Goal: Task Accomplishment & Management: Manage account settings

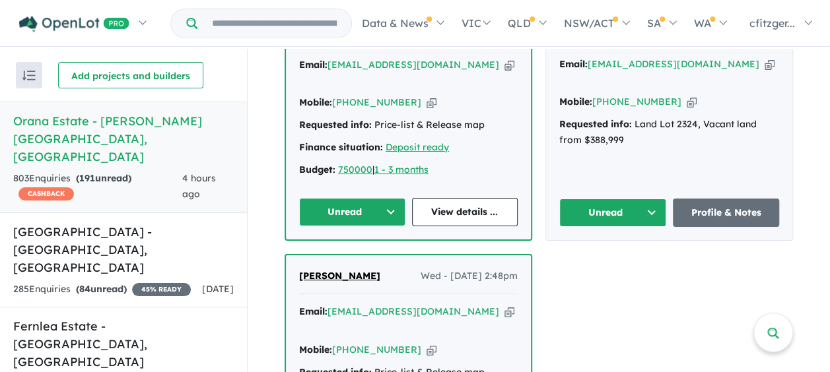
scroll to position [792, 0]
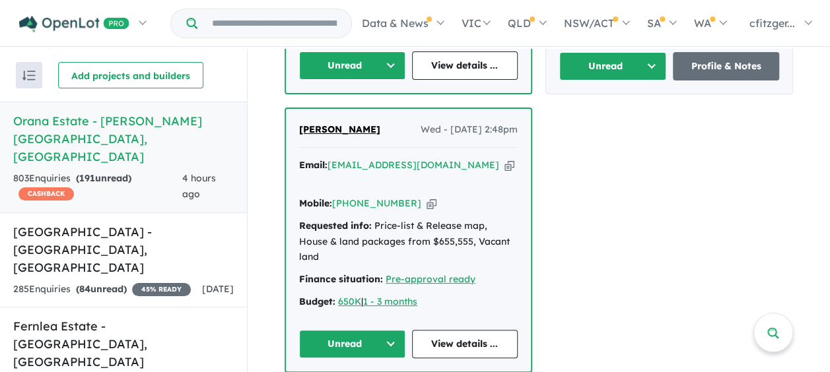
click at [345, 330] on button "Unread" at bounding box center [352, 344] width 106 height 28
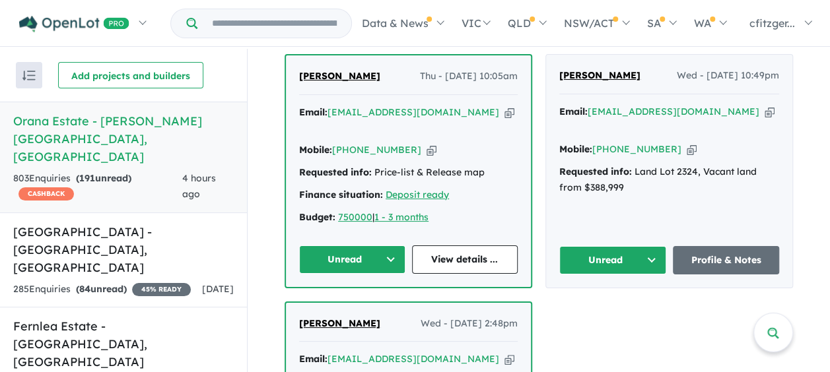
scroll to position [528, 0]
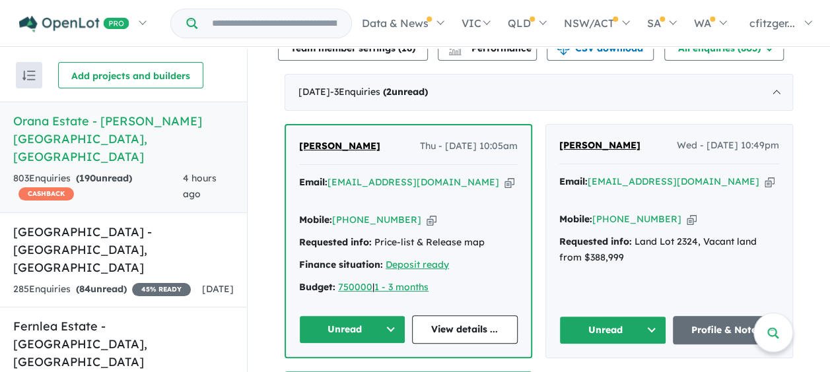
click at [593, 316] on button "Unread" at bounding box center [612, 330] width 107 height 28
click at [370, 316] on button "Unread" at bounding box center [352, 330] width 106 height 28
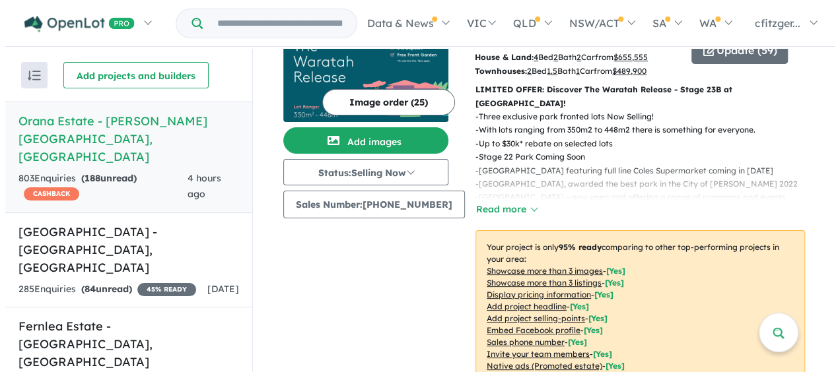
scroll to position [0, 0]
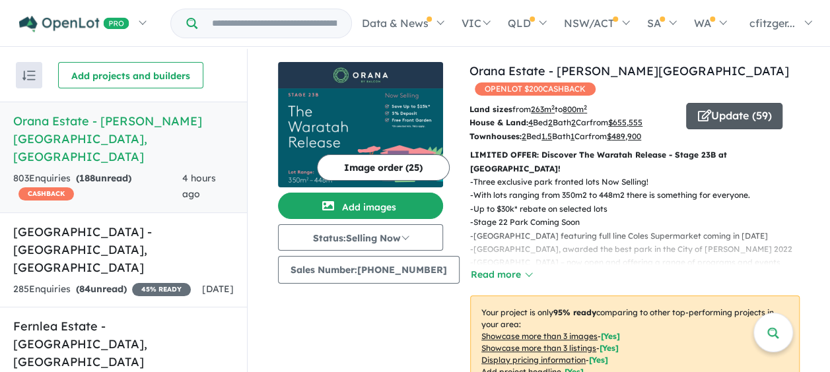
click at [713, 103] on button "Update ( 59 )" at bounding box center [734, 116] width 96 height 26
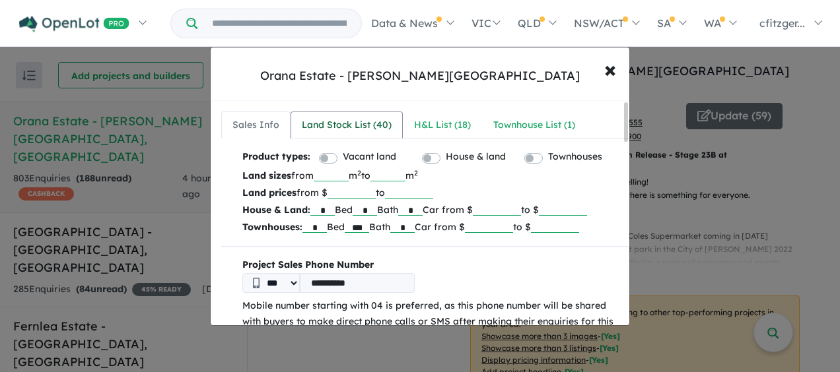
click at [335, 120] on div "Land Stock List ( 40 )" at bounding box center [347, 126] width 90 height 16
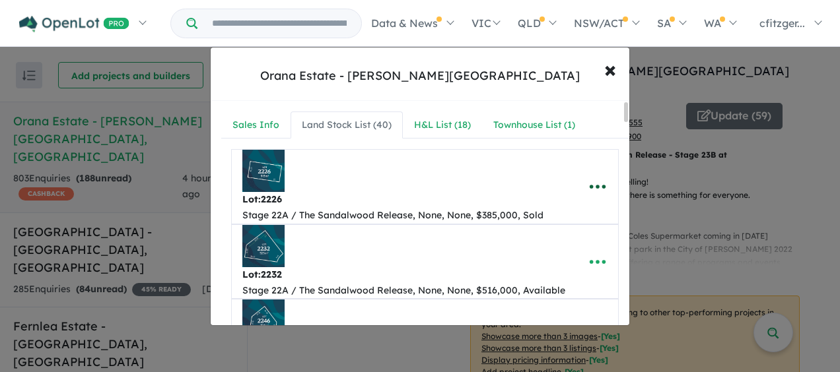
click at [588, 188] on icon "button" at bounding box center [598, 187] width 20 height 20
click at [474, 215] on div "Stage 22A / The Sandalwood Release, None, None, $385,000, Sold" at bounding box center [392, 216] width 301 height 16
click at [524, 215] on div "Stage 22A / The Sandalwood Release, None, None, $385,000, Sold" at bounding box center [392, 216] width 301 height 16
click at [535, 217] on div "Stage 22A / The Sandalwood Release, None, None, $385,000, Sold" at bounding box center [392, 216] width 301 height 16
click at [541, 217] on div "Lot: 2226 Stage 22A / The Sandalwood Release, None, None, $385,000, Sold" at bounding box center [404, 187] width 324 height 74
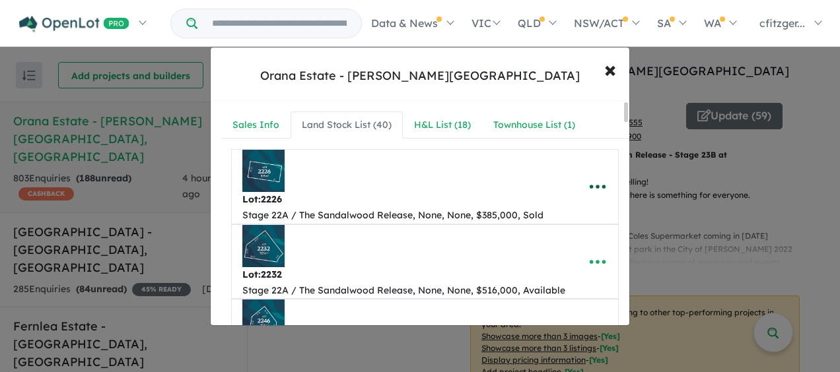
click at [592, 185] on icon "button" at bounding box center [598, 187] width 16 height 4
click at [569, 246] on link "Remove" at bounding box center [569, 250] width 98 height 30
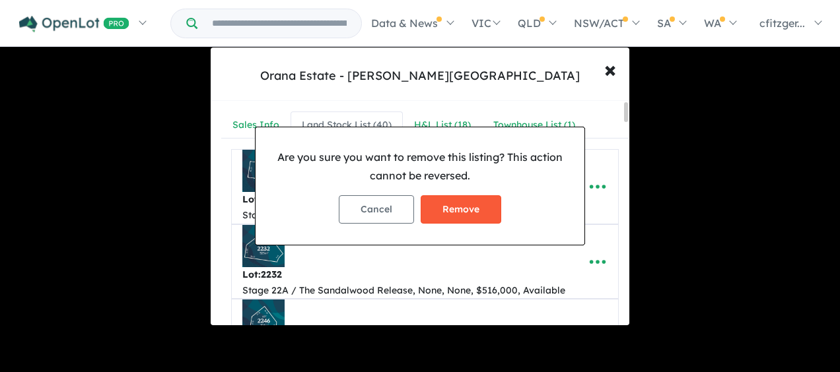
click at [484, 201] on button "Remove" at bounding box center [461, 209] width 81 height 28
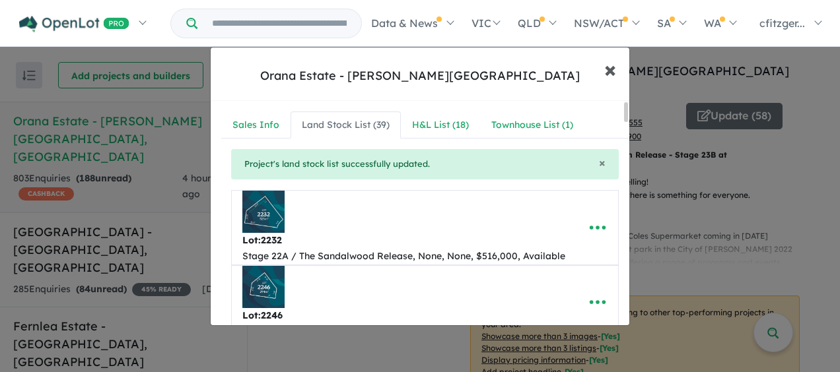
click at [613, 65] on span "×" at bounding box center [610, 69] width 12 height 28
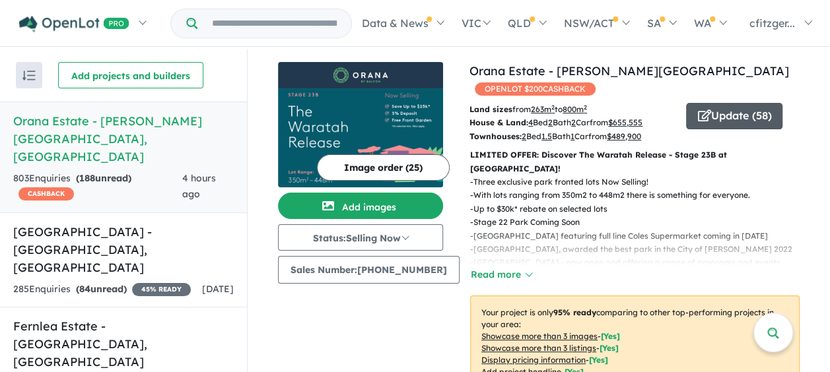
click at [703, 103] on button "Update ( 58 )" at bounding box center [734, 116] width 96 height 26
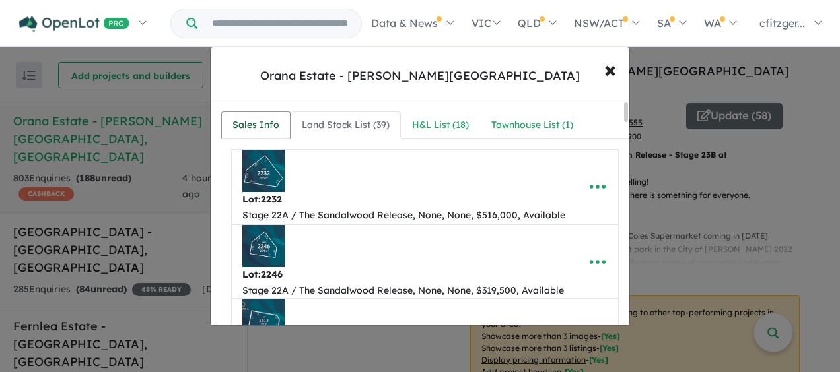
click at [248, 112] on link "Sales Info" at bounding box center [255, 126] width 69 height 28
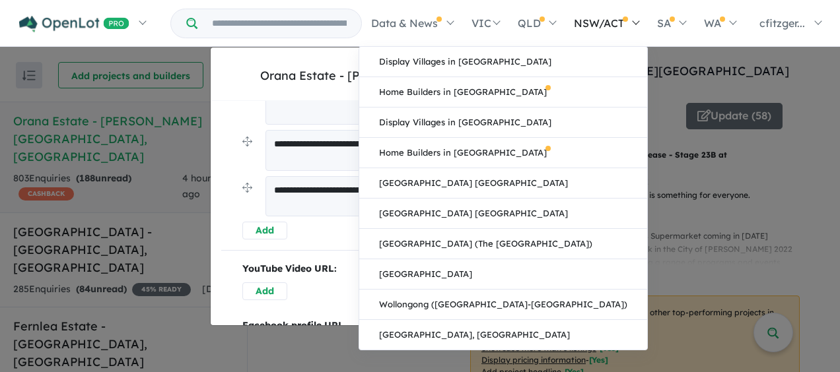
scroll to position [858, 0]
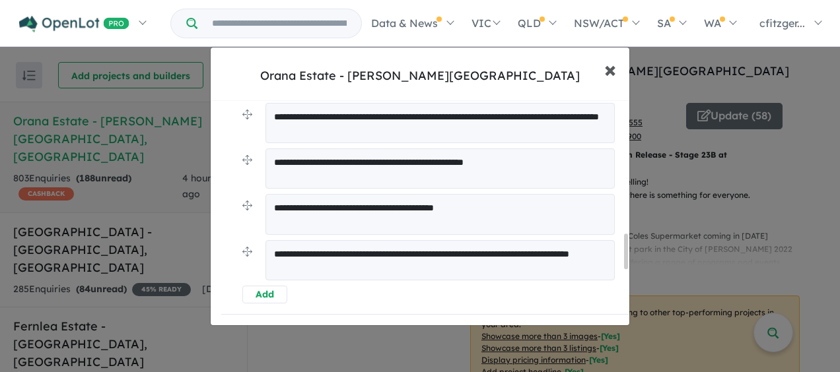
click at [605, 75] on span "×" at bounding box center [610, 69] width 12 height 28
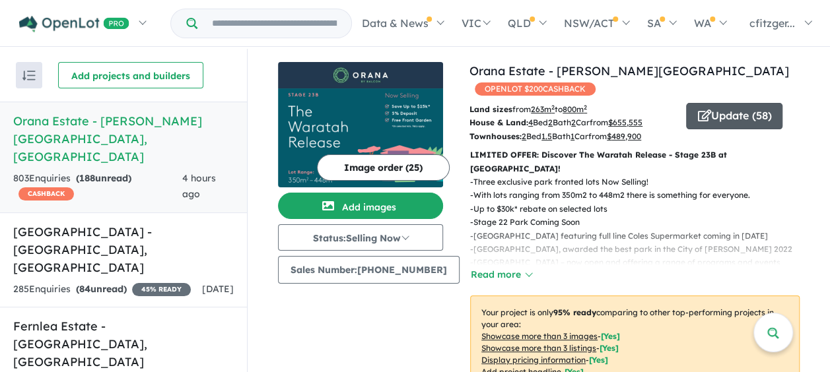
click at [729, 110] on button "Update ( 58 )" at bounding box center [734, 116] width 96 height 26
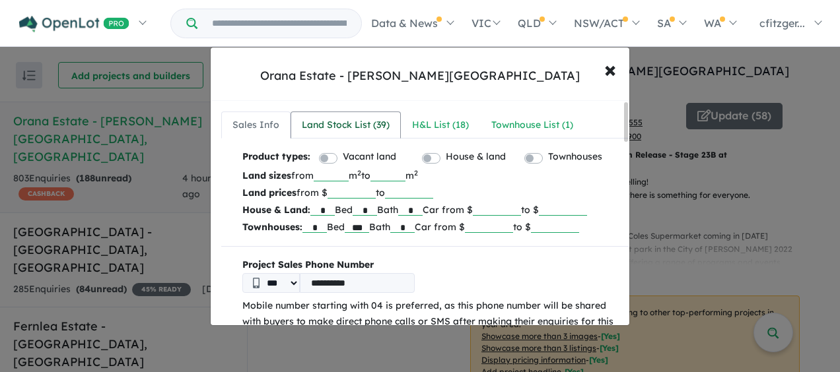
click at [343, 127] on div "Land Stock List ( 39 )" at bounding box center [346, 126] width 88 height 16
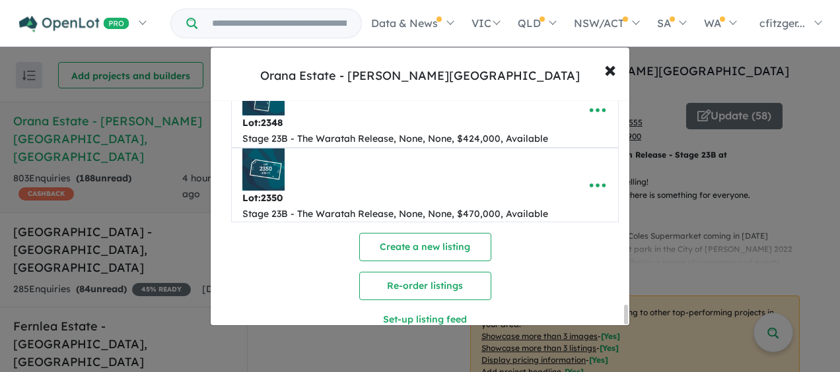
scroll to position [2870, 0]
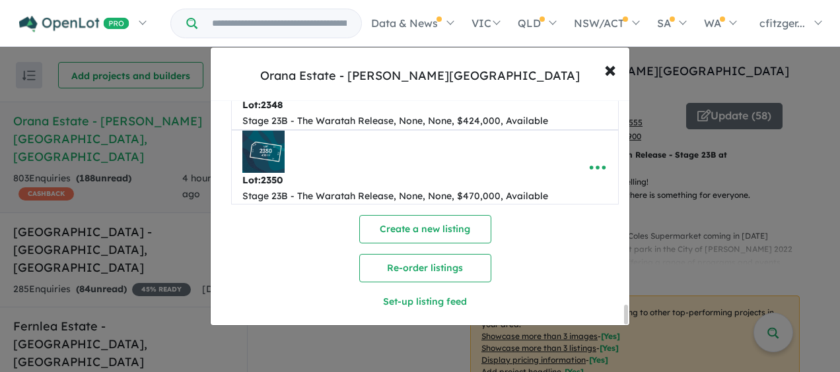
click at [625, 316] on div "**********" at bounding box center [420, 213] width 419 height 225
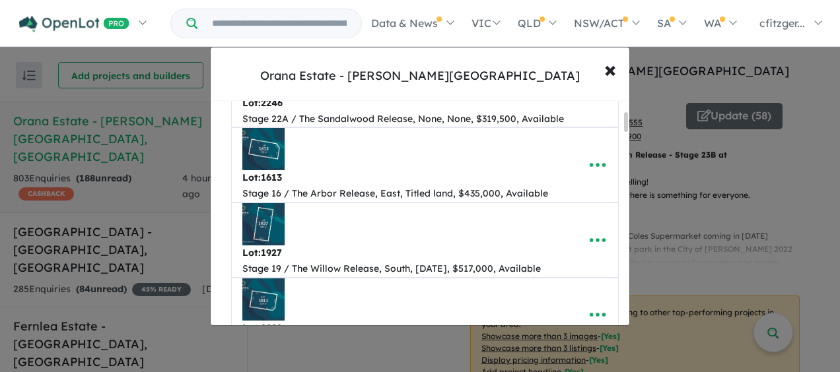
scroll to position [132, 0]
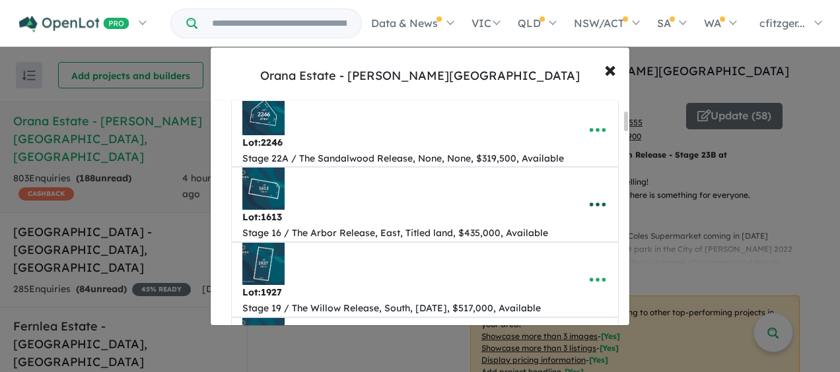
click at [590, 203] on icon "button" at bounding box center [598, 205] width 16 height 4
click at [574, 264] on link "Remove" at bounding box center [569, 268] width 98 height 30
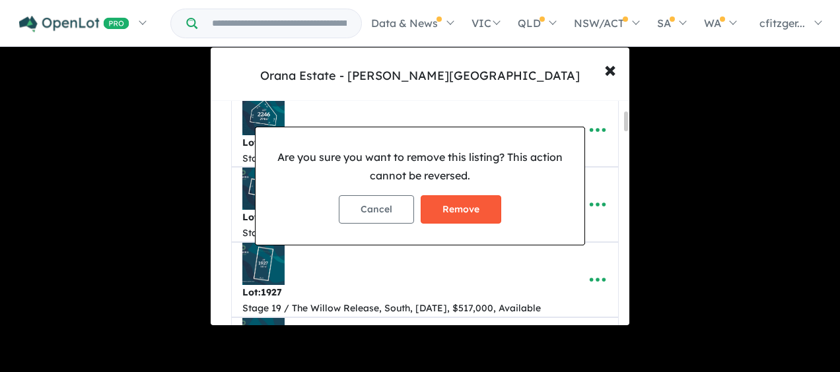
click at [477, 212] on button "Remove" at bounding box center [461, 209] width 81 height 28
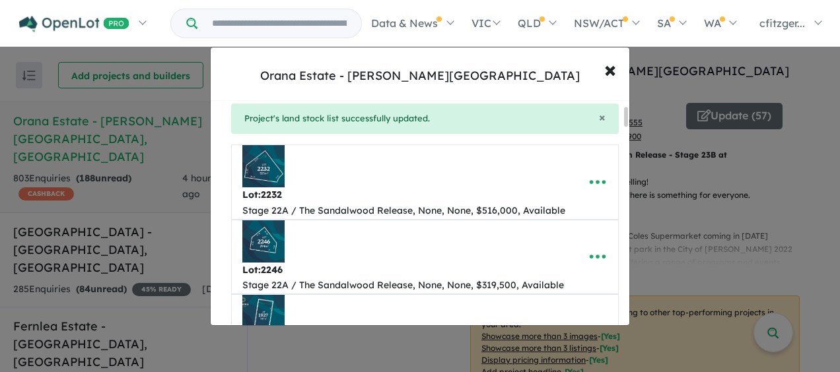
scroll to position [66, 0]
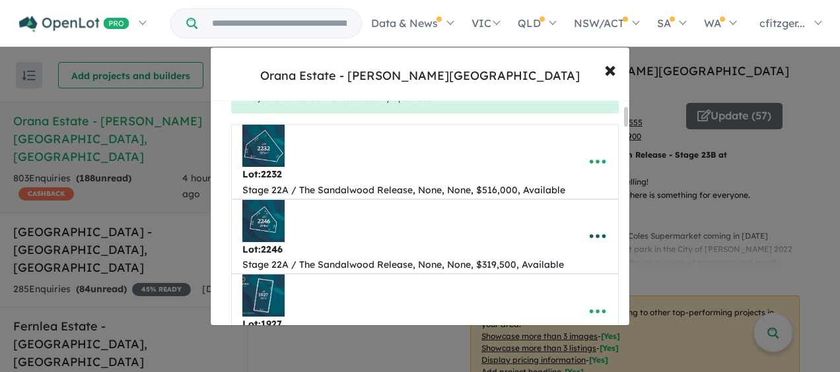
click at [590, 230] on icon "button" at bounding box center [598, 236] width 20 height 20
click at [553, 172] on link "Remove" at bounding box center [569, 175] width 98 height 30
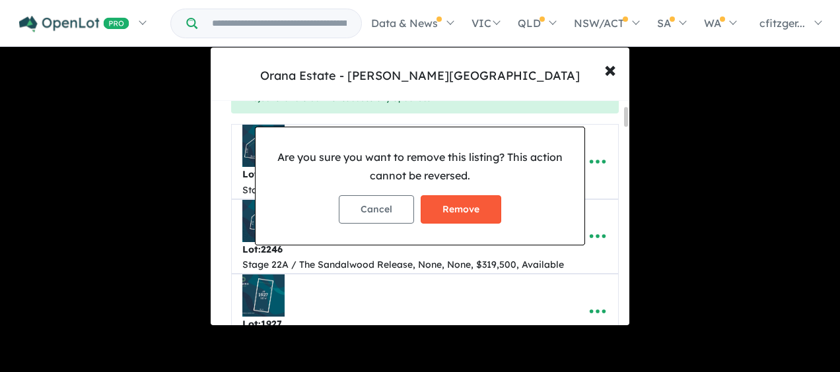
click at [436, 205] on button "Remove" at bounding box center [461, 209] width 81 height 28
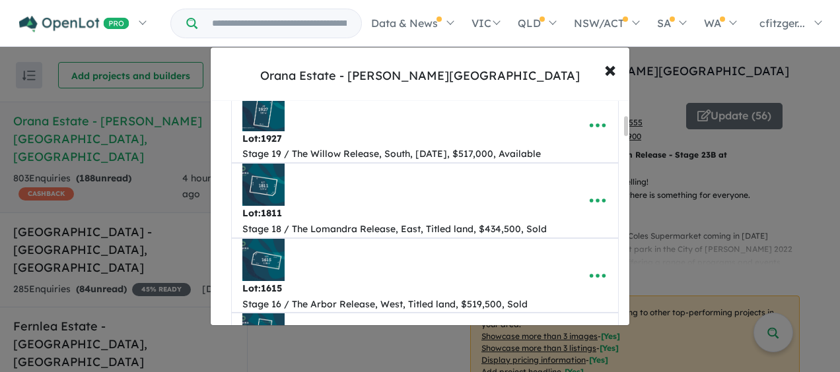
scroll to position [198, 0]
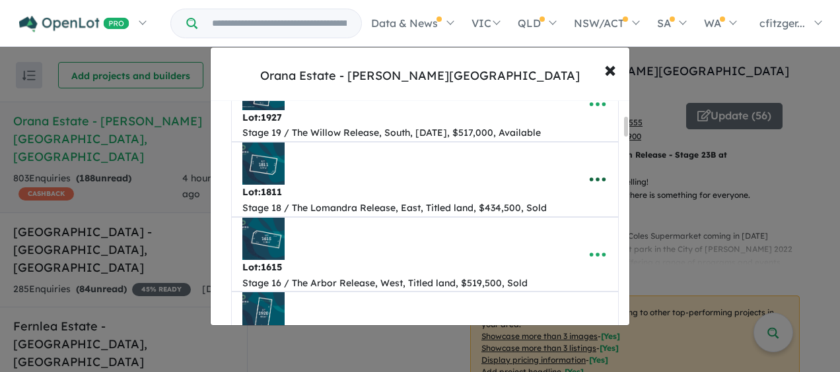
click at [592, 178] on icon "button" at bounding box center [598, 180] width 16 height 4
click at [559, 235] on link "Remove" at bounding box center [569, 243] width 98 height 30
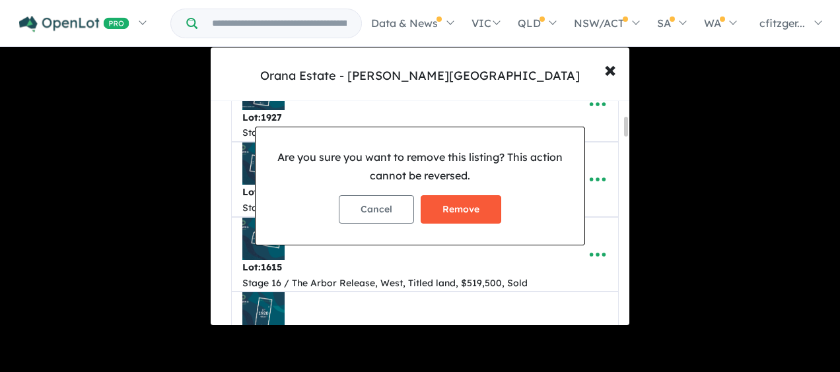
click at [477, 200] on button "Remove" at bounding box center [461, 209] width 81 height 28
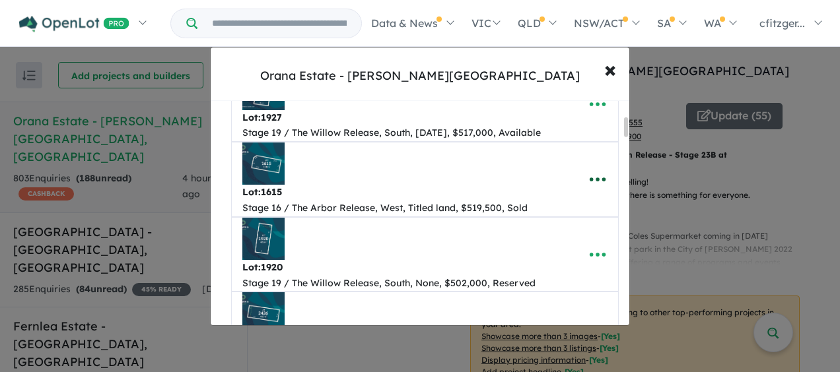
click at [588, 179] on icon "button" at bounding box center [598, 180] width 20 height 20
click at [559, 229] on link "Remove" at bounding box center [569, 243] width 98 height 30
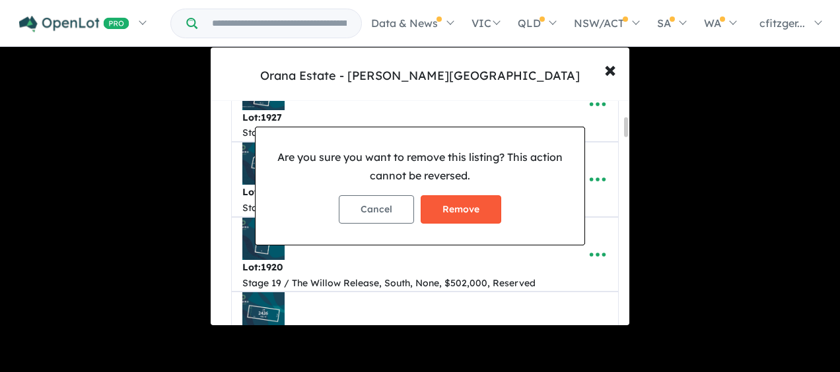
click at [460, 211] on button "Remove" at bounding box center [461, 209] width 81 height 28
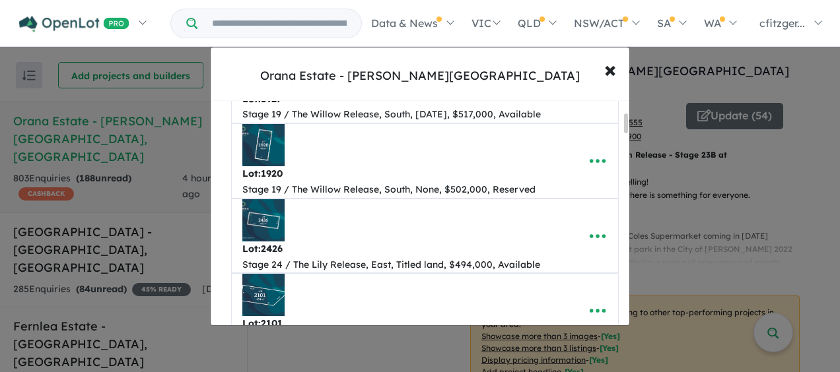
scroll to position [132, 0]
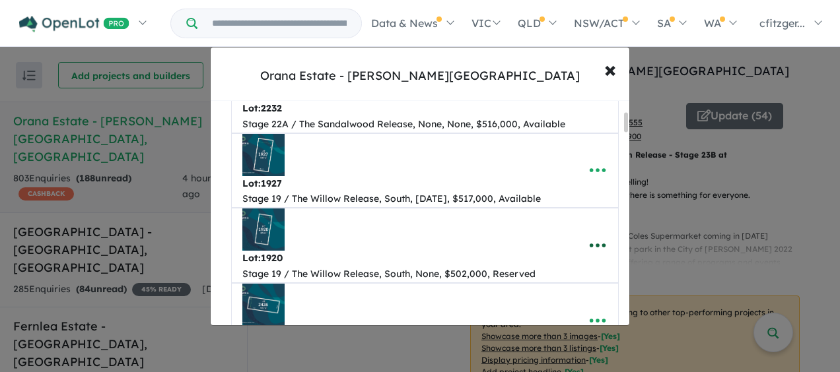
click at [596, 242] on icon "button" at bounding box center [598, 246] width 20 height 20
click at [547, 188] on link "Remove" at bounding box center [569, 184] width 98 height 30
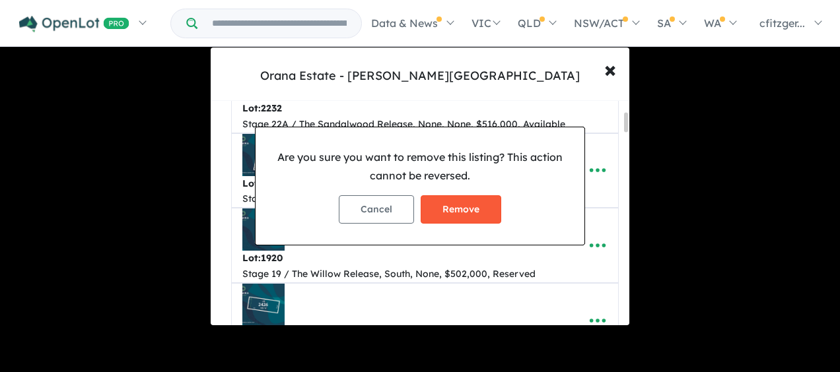
click at [462, 209] on button "Remove" at bounding box center [461, 209] width 81 height 28
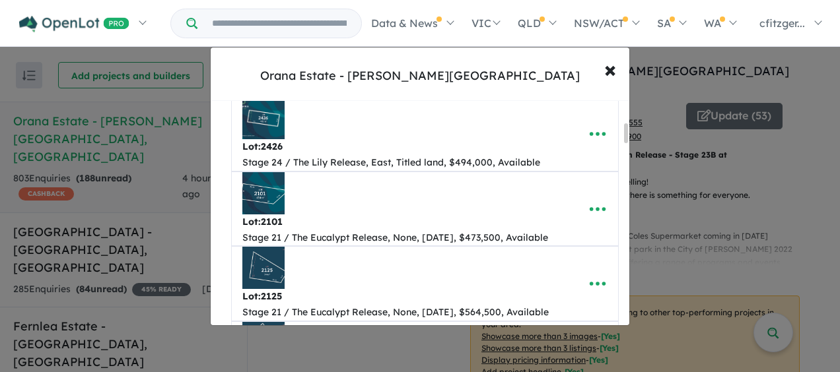
scroll to position [264, 0]
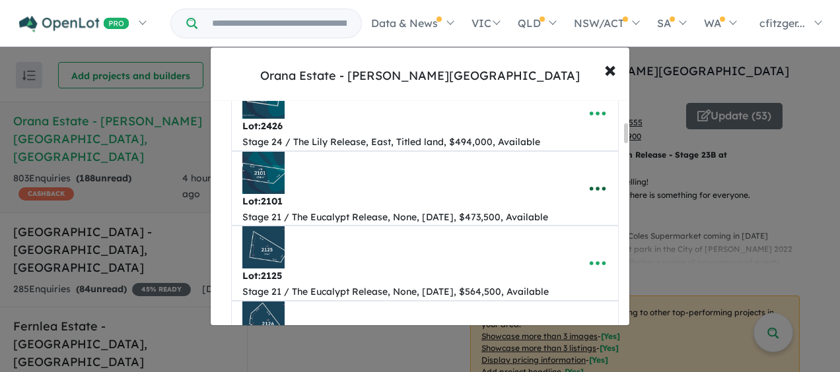
click at [597, 179] on icon "button" at bounding box center [598, 189] width 20 height 20
click at [549, 240] on link "Remove" at bounding box center [569, 251] width 98 height 30
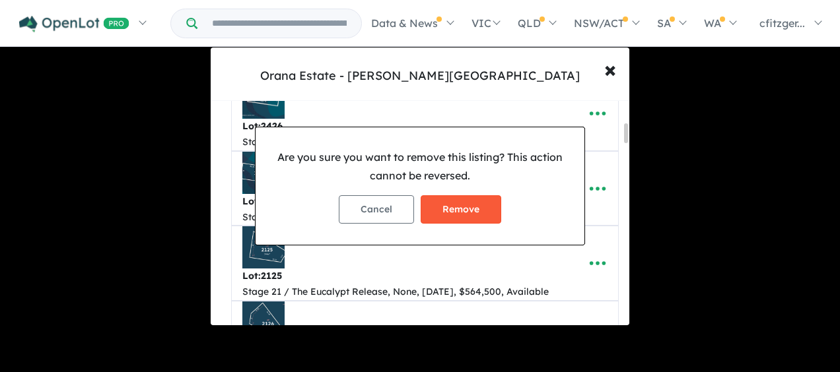
click at [461, 203] on button "Remove" at bounding box center [461, 209] width 81 height 28
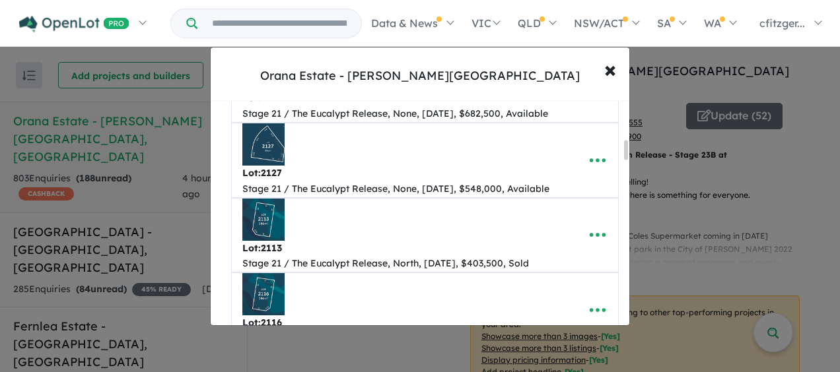
scroll to position [462, 0]
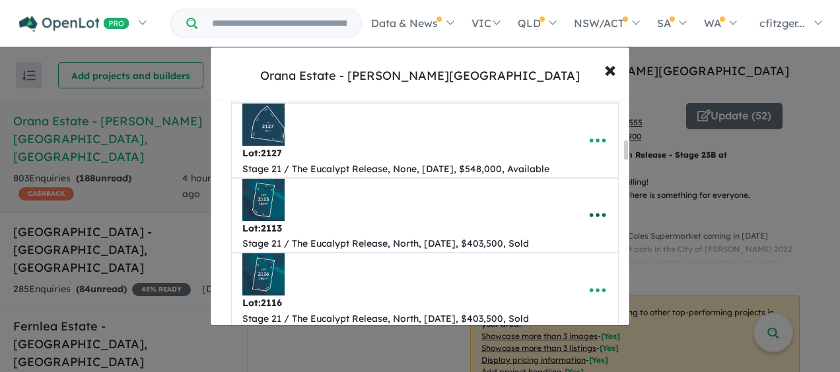
click at [588, 213] on icon "button" at bounding box center [598, 215] width 20 height 20
click at [547, 267] on link "Remove" at bounding box center [569, 278] width 98 height 30
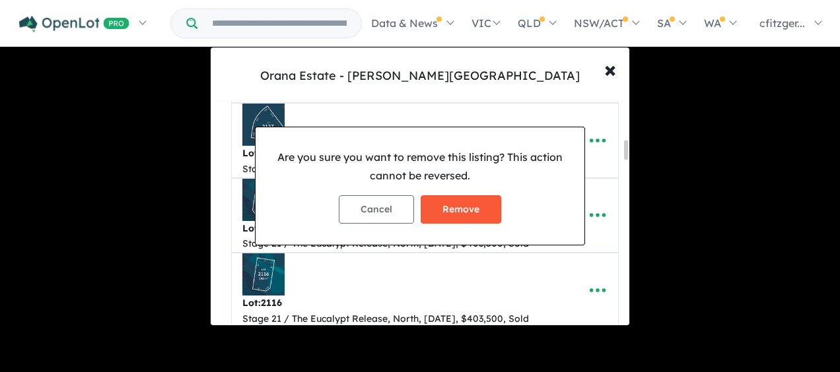
click at [466, 199] on button "Remove" at bounding box center [461, 209] width 81 height 28
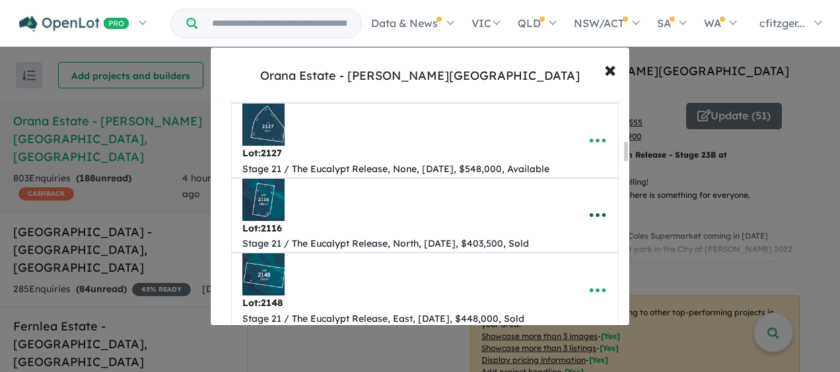
click at [588, 214] on icon "button" at bounding box center [598, 215] width 20 height 20
click at [547, 270] on link "Remove" at bounding box center [569, 278] width 98 height 30
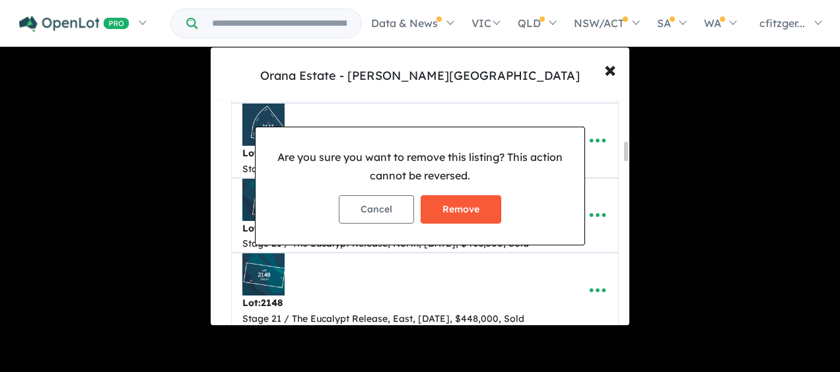
click at [433, 203] on button "Remove" at bounding box center [461, 209] width 81 height 28
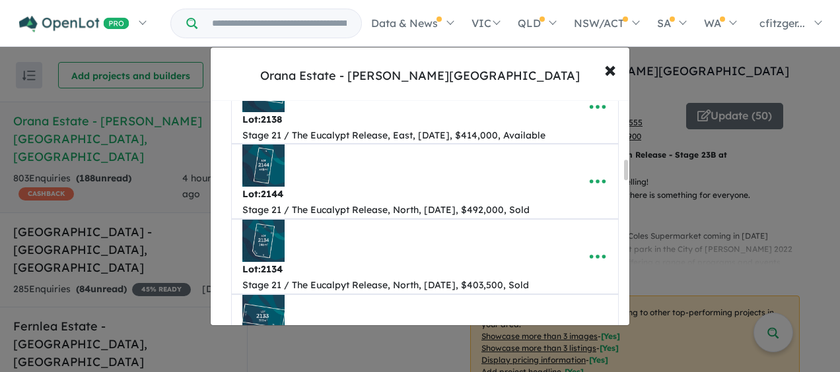
scroll to position [726, 0]
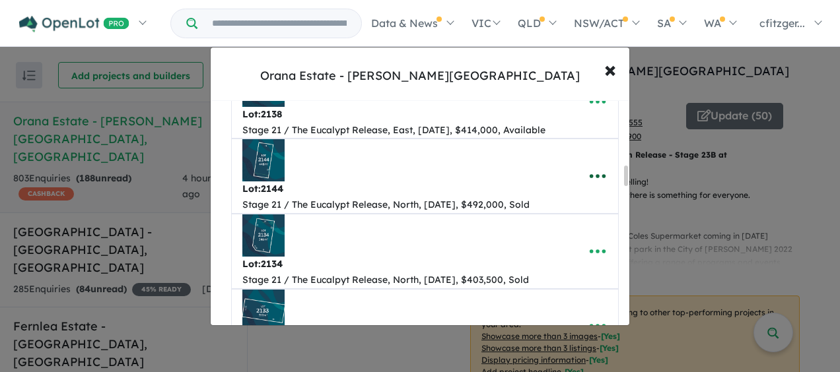
click at [590, 169] on icon "button" at bounding box center [598, 176] width 20 height 20
click at [561, 228] on link "Remove" at bounding box center [569, 240] width 98 height 30
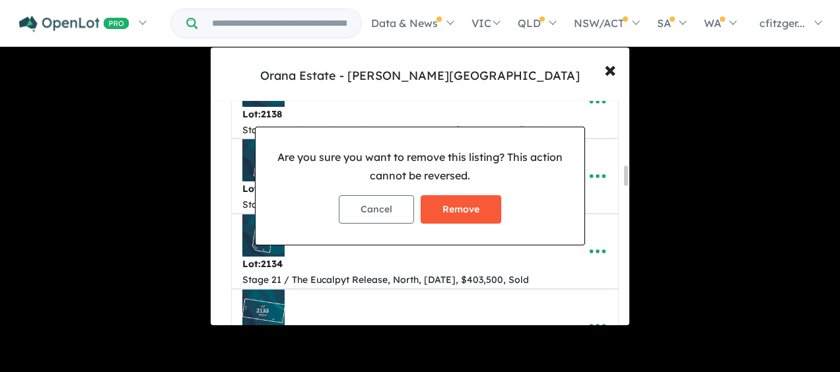
click at [454, 200] on button "Remove" at bounding box center [461, 209] width 81 height 28
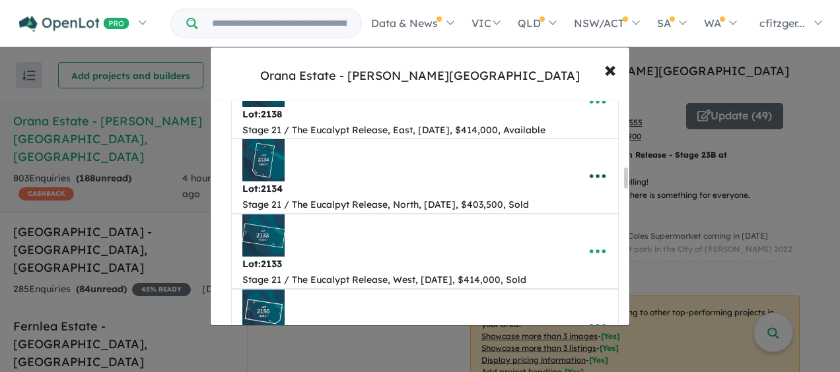
click at [598, 172] on icon "button" at bounding box center [598, 176] width 20 height 20
click at [555, 230] on link "Remove" at bounding box center [569, 240] width 98 height 30
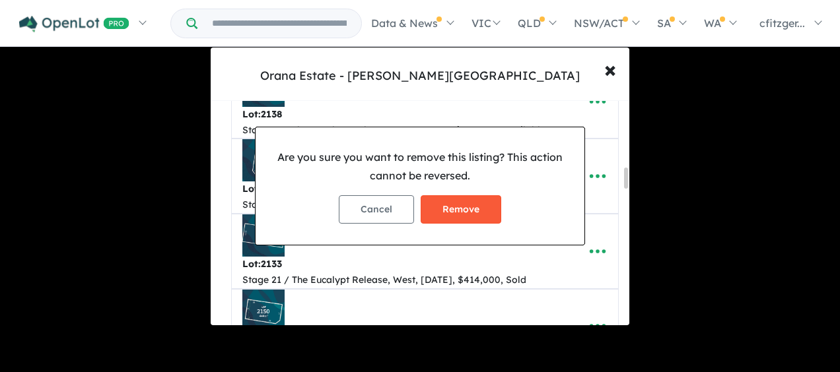
click at [475, 205] on button "Remove" at bounding box center [461, 209] width 81 height 28
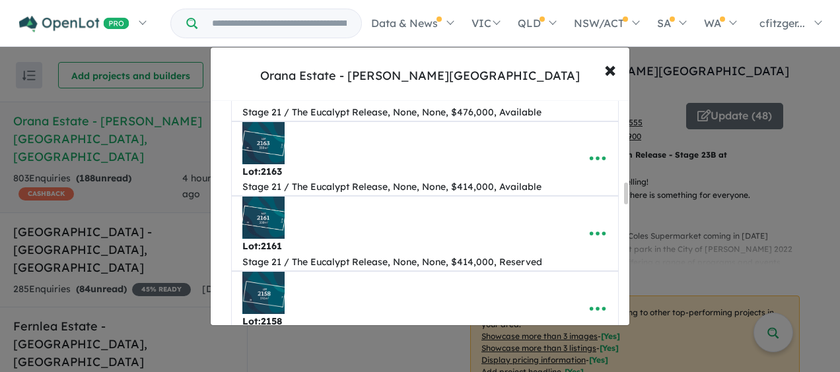
scroll to position [924, 0]
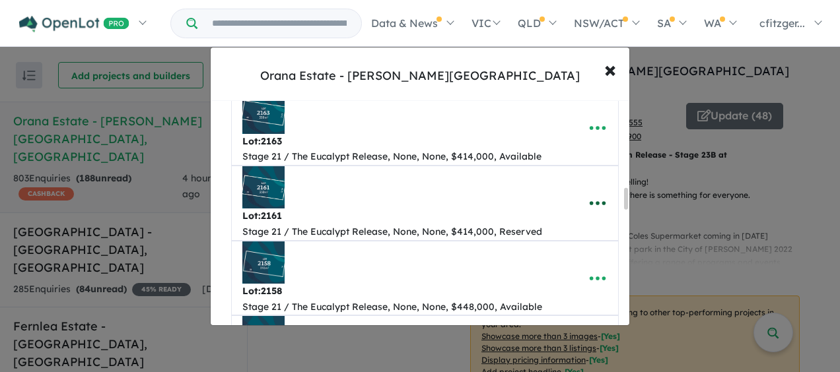
click at [591, 200] on icon "button" at bounding box center [598, 203] width 20 height 20
click at [534, 258] on link "Remove" at bounding box center [569, 267] width 98 height 30
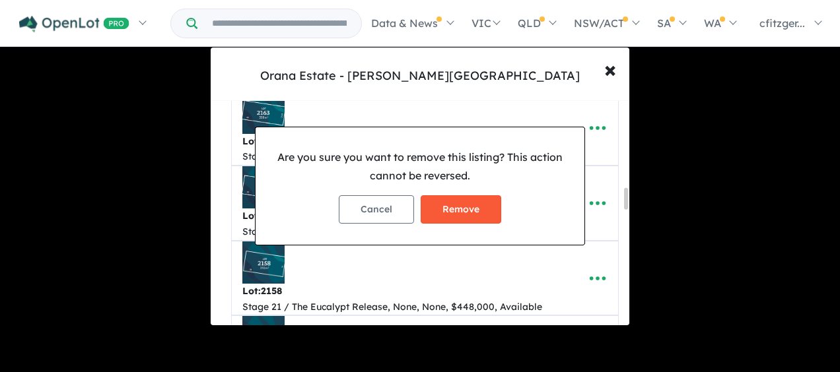
click at [468, 206] on button "Remove" at bounding box center [461, 209] width 81 height 28
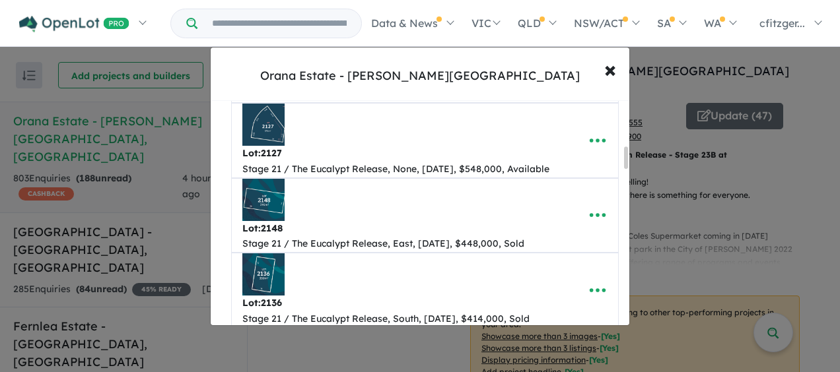
scroll to position [528, 0]
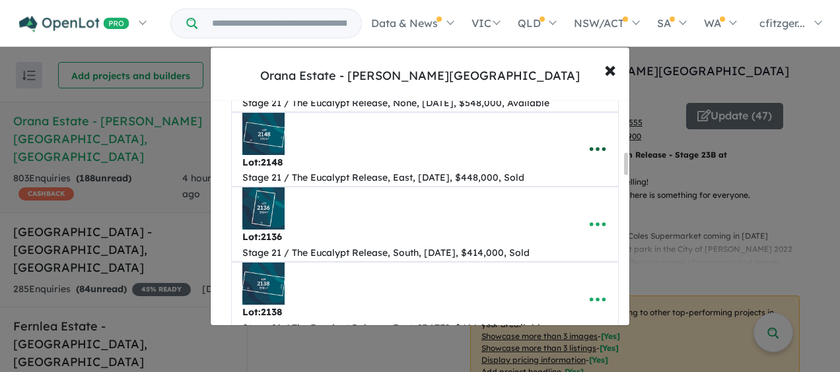
click at [594, 148] on icon "button" at bounding box center [598, 149] width 20 height 20
click at [561, 202] on link "Remove" at bounding box center [569, 212] width 98 height 30
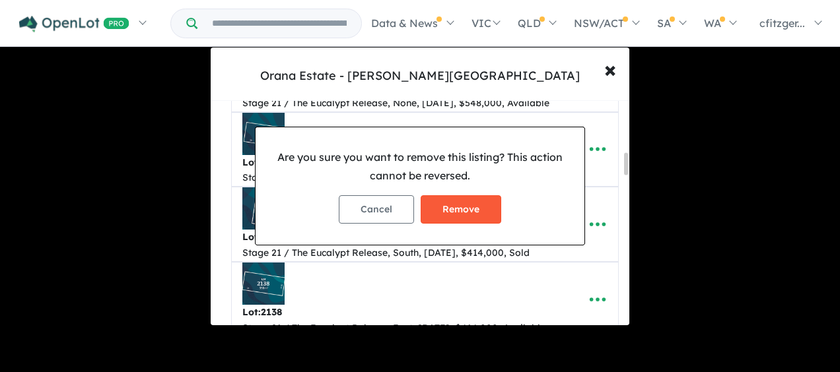
click at [487, 207] on button "Remove" at bounding box center [461, 209] width 81 height 28
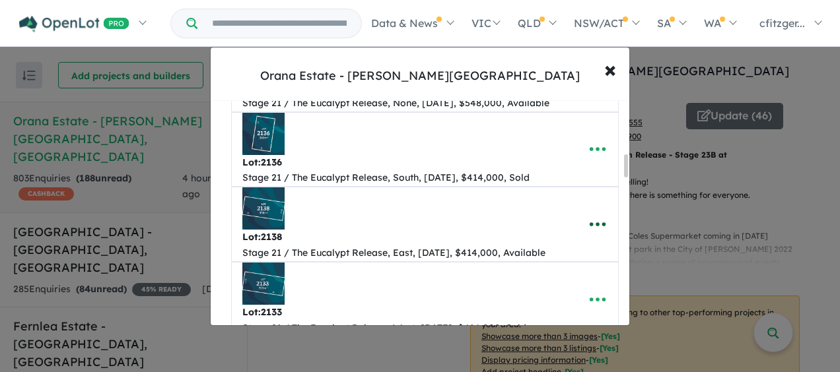
click at [598, 226] on icon "button" at bounding box center [598, 225] width 20 height 20
click at [545, 162] on link "Remove" at bounding box center [569, 163] width 98 height 30
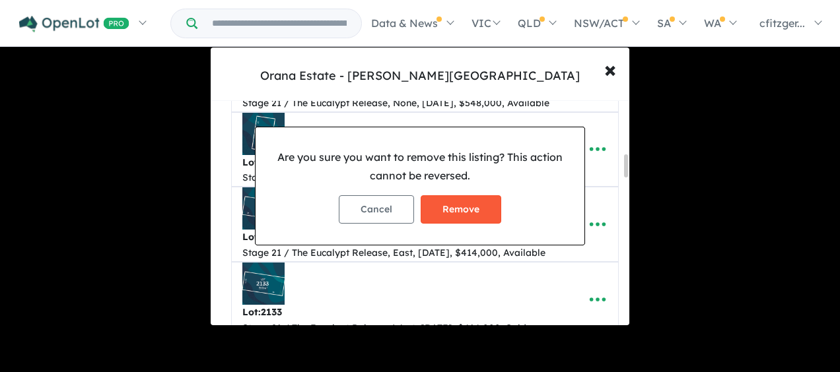
click at [471, 203] on button "Remove" at bounding box center [461, 209] width 81 height 28
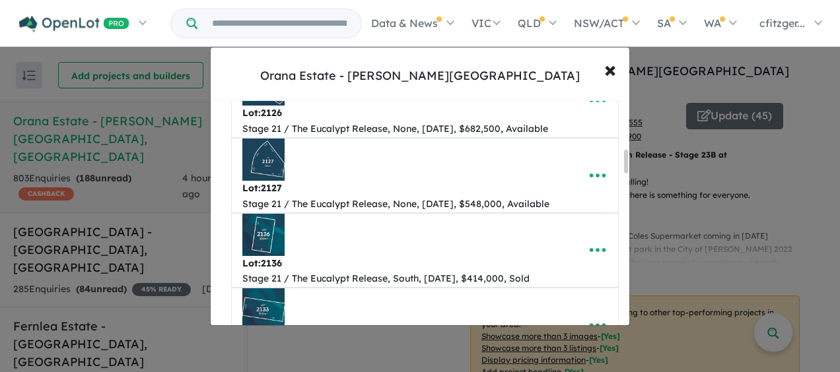
scroll to position [462, 0]
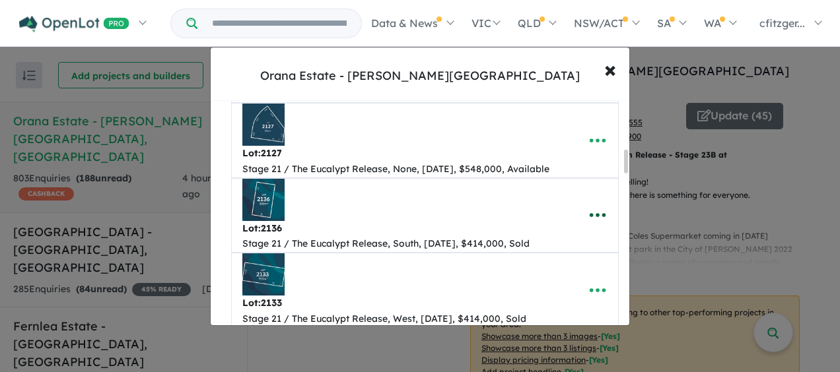
click at [594, 214] on icon "button" at bounding box center [598, 216] width 16 height 4
click at [544, 269] on link "Remove" at bounding box center [569, 278] width 98 height 30
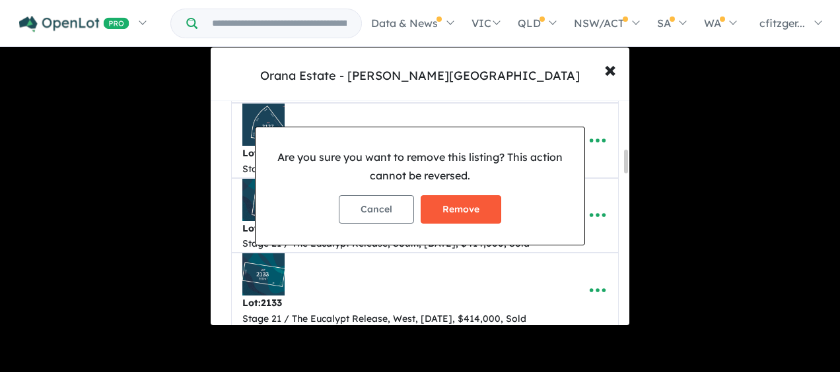
click at [467, 208] on button "Remove" at bounding box center [461, 209] width 81 height 28
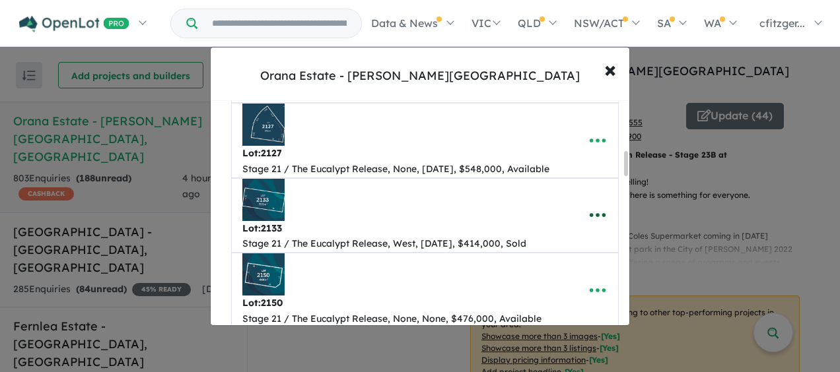
click at [590, 210] on icon "button" at bounding box center [598, 215] width 20 height 20
click at [547, 267] on link "Remove" at bounding box center [569, 278] width 98 height 30
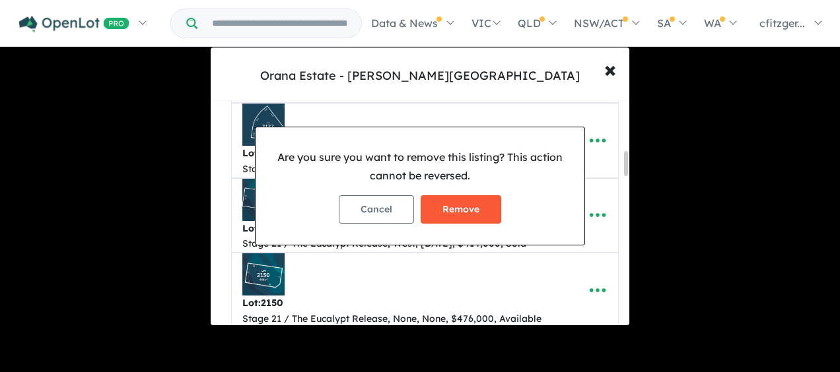
click at [471, 207] on button "Remove" at bounding box center [461, 209] width 81 height 28
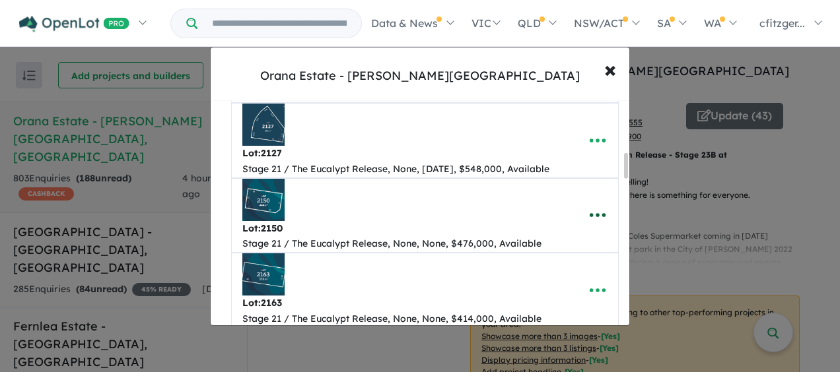
click at [577, 211] on button "button" at bounding box center [597, 215] width 41 height 30
click at [547, 285] on link "Remove" at bounding box center [569, 278] width 98 height 30
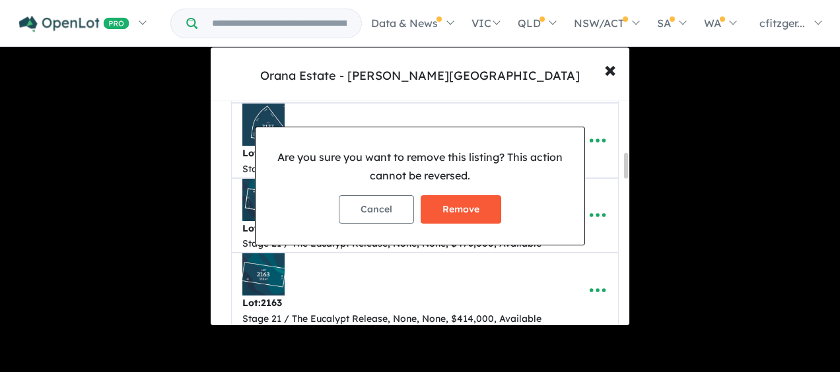
click at [446, 204] on button "Remove" at bounding box center [461, 209] width 81 height 28
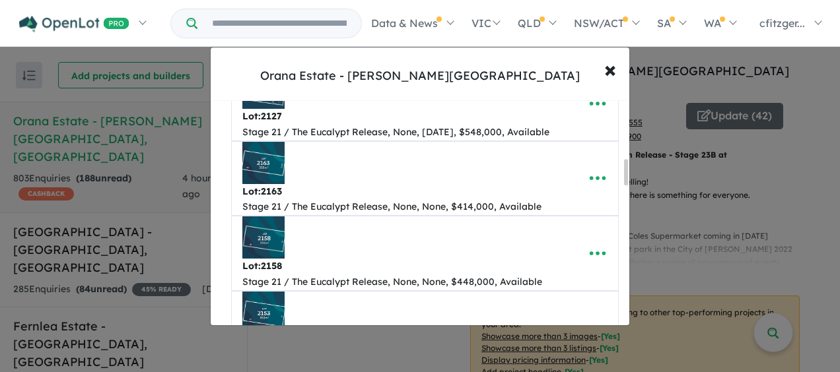
scroll to position [528, 0]
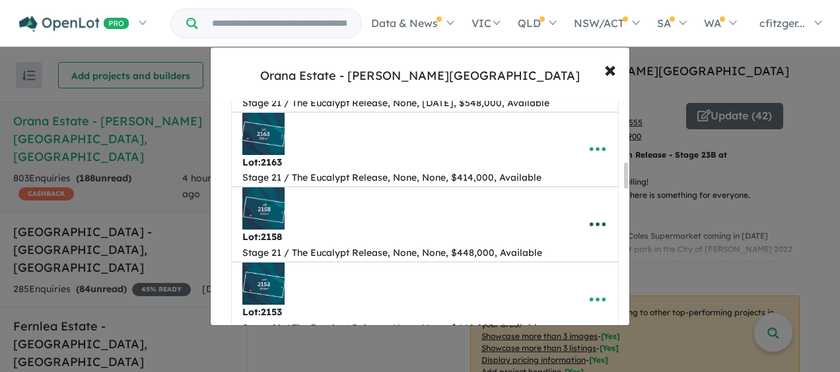
click at [594, 217] on icon "button" at bounding box center [598, 225] width 20 height 20
click at [545, 162] on link "Remove" at bounding box center [569, 163] width 98 height 30
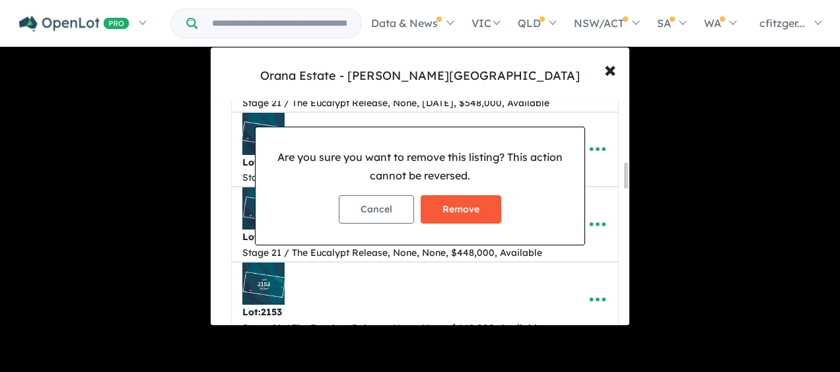
click at [442, 210] on button "Remove" at bounding box center [461, 209] width 81 height 28
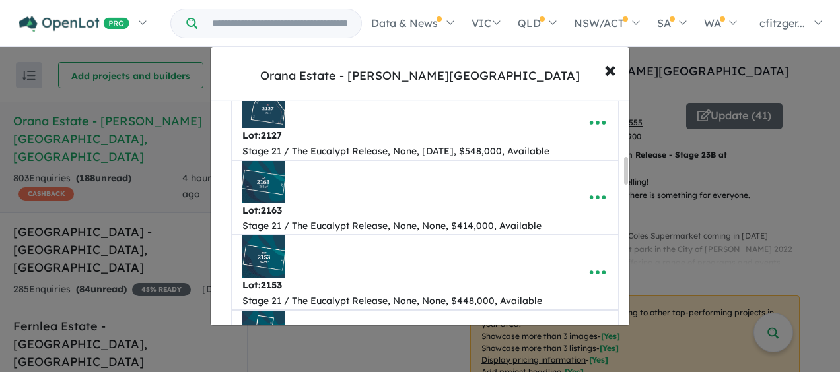
scroll to position [462, 0]
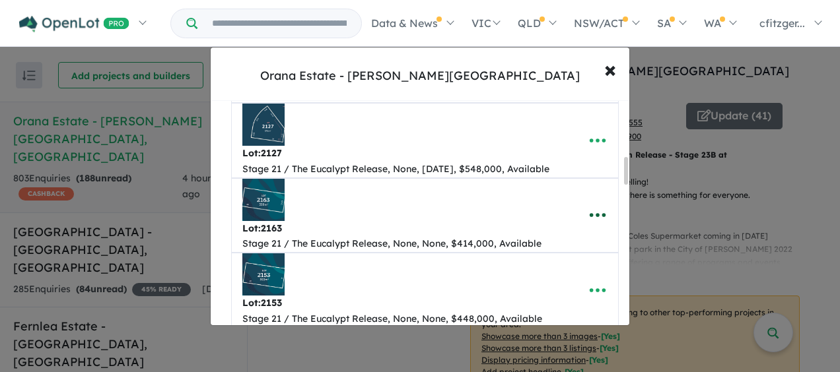
click at [598, 205] on icon "button" at bounding box center [598, 215] width 20 height 20
click at [557, 265] on link "Remove" at bounding box center [569, 278] width 98 height 30
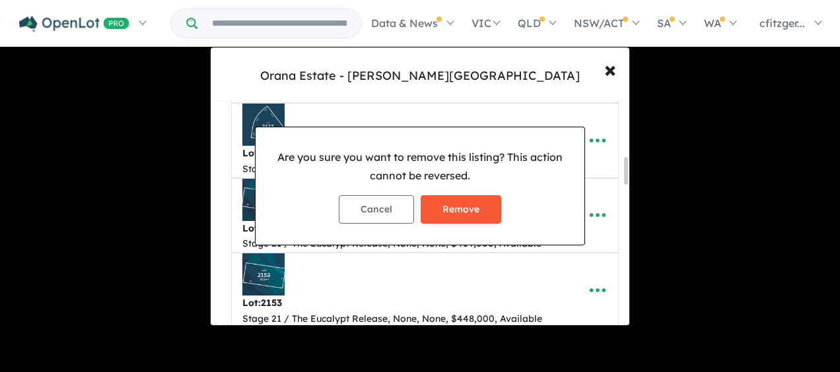
click at [469, 205] on button "Remove" at bounding box center [461, 209] width 81 height 28
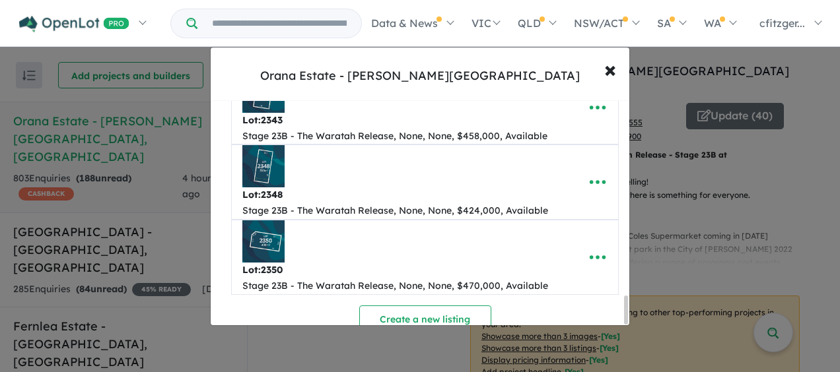
scroll to position [1569, 0]
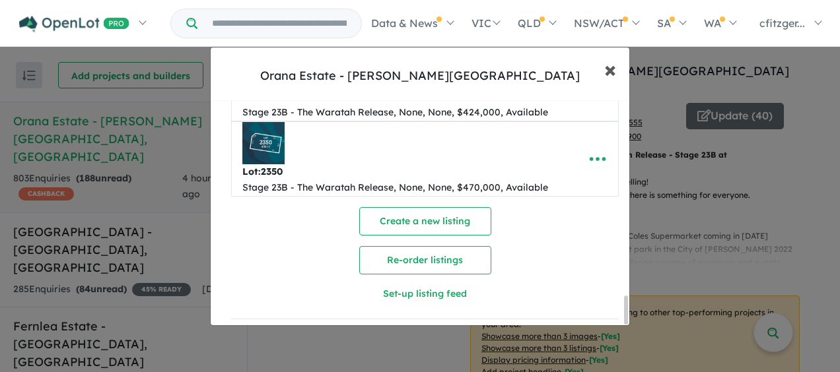
drag, startPoint x: 607, startPoint y: 69, endPoint x: 600, endPoint y: 69, distance: 7.3
click at [607, 69] on span "×" at bounding box center [610, 69] width 12 height 28
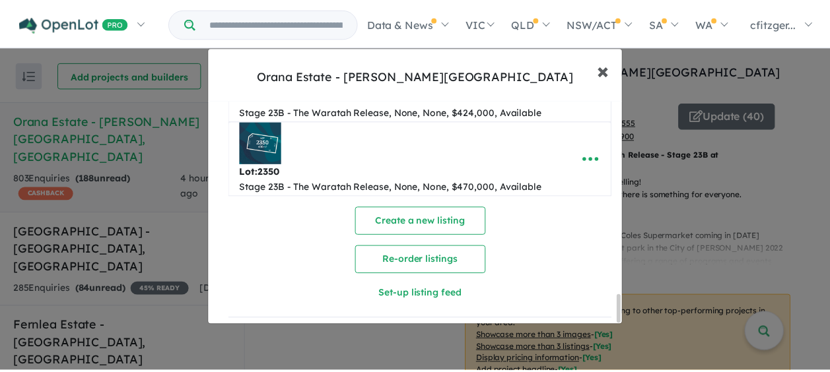
scroll to position [0, 0]
